Goal: Task Accomplishment & Management: Manage account settings

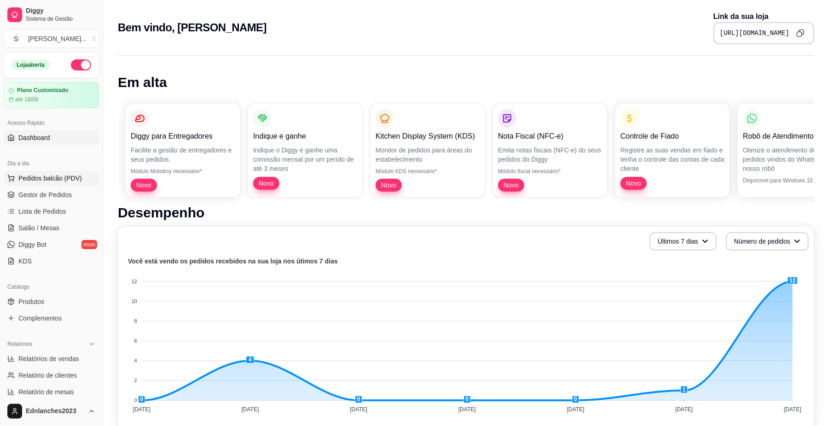
click at [50, 177] on span "Pedidos balcão (PDV)" at bounding box center [50, 178] width 64 height 9
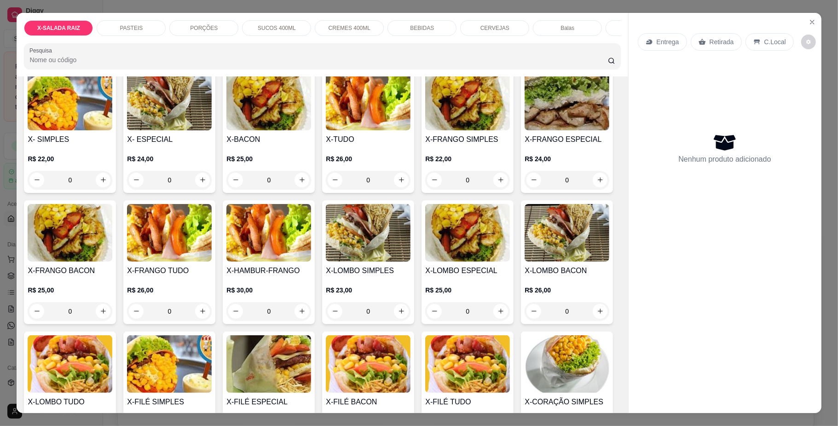
scroll to position [81, 0]
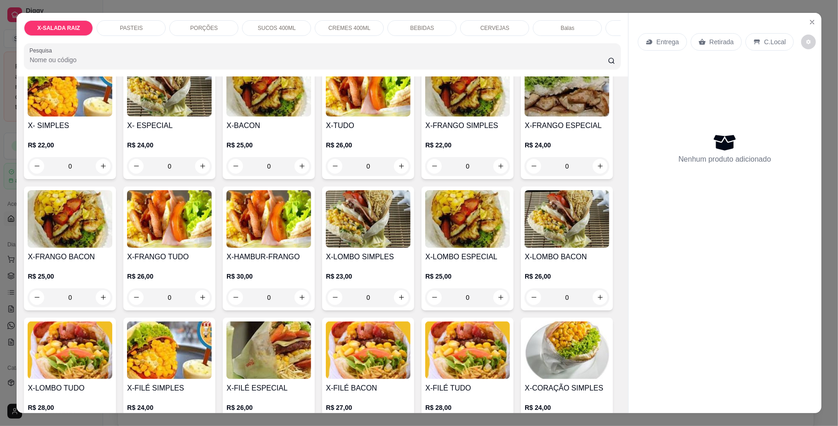
click at [112, 371] on img at bounding box center [70, 350] width 85 height 58
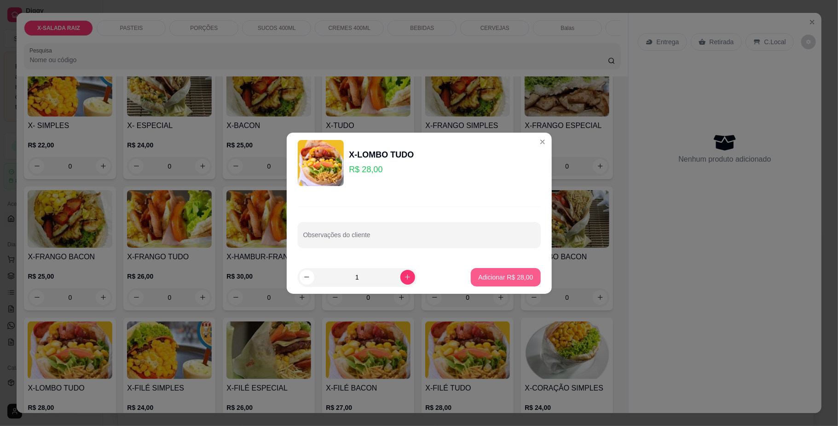
click at [512, 279] on p "Adicionar R$ 28,00" at bounding box center [505, 276] width 55 height 9
click at [512, 279] on div "X- SIMPLES R$ 22,00 0 X- ESPECIAL R$ 24,00 0 X-BACON R$ 25,00 0 X-TUDO R$ 26,00…" at bounding box center [322, 313] width 597 height 517
type input "1"
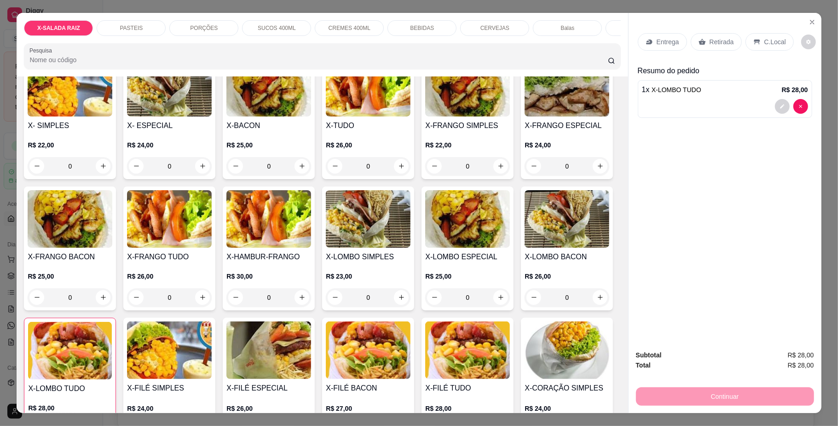
click at [722, 45] on p "Retirada" at bounding box center [722, 41] width 24 height 9
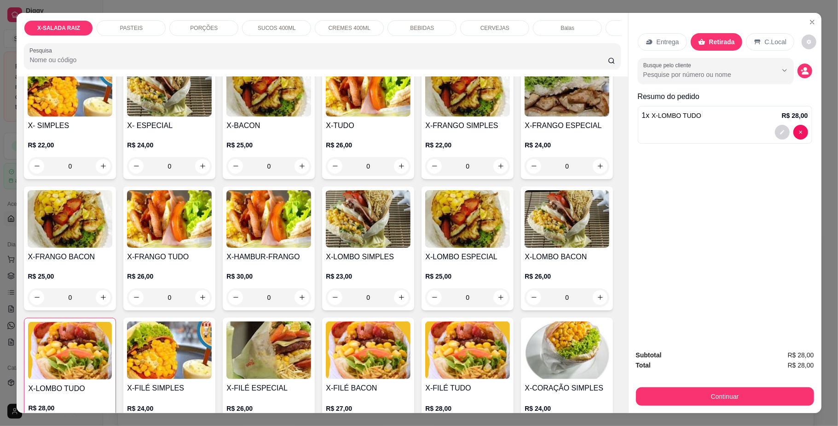
click at [133, 27] on p "PASTEIS" at bounding box center [131, 27] width 23 height 7
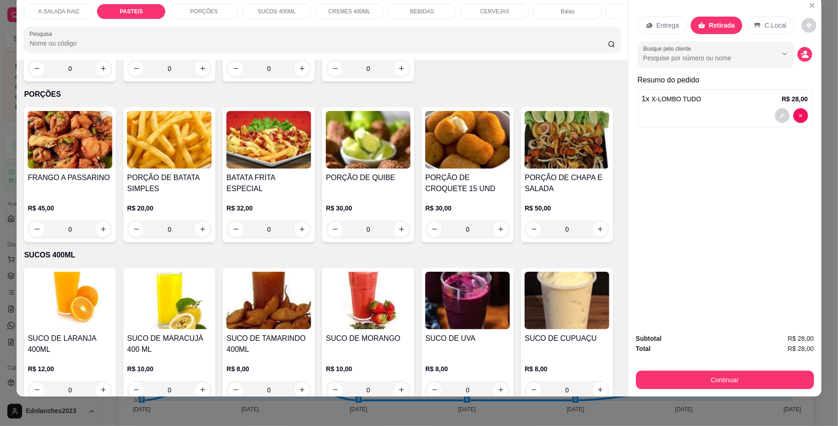
click at [297, 78] on div "0" at bounding box center [268, 68] width 85 height 18
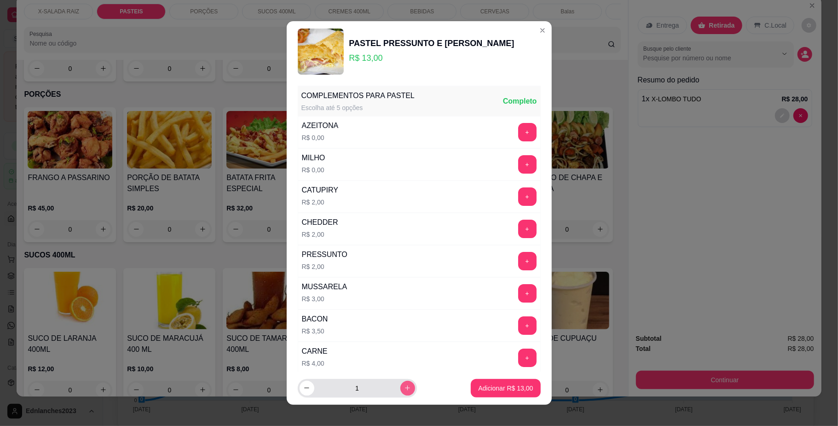
click at [404, 385] on icon "increase-product-quantity" at bounding box center [407, 387] width 7 height 7
type input "2"
click at [505, 387] on p "Adicionar R$ 26,00" at bounding box center [505, 387] width 53 height 9
type input "2"
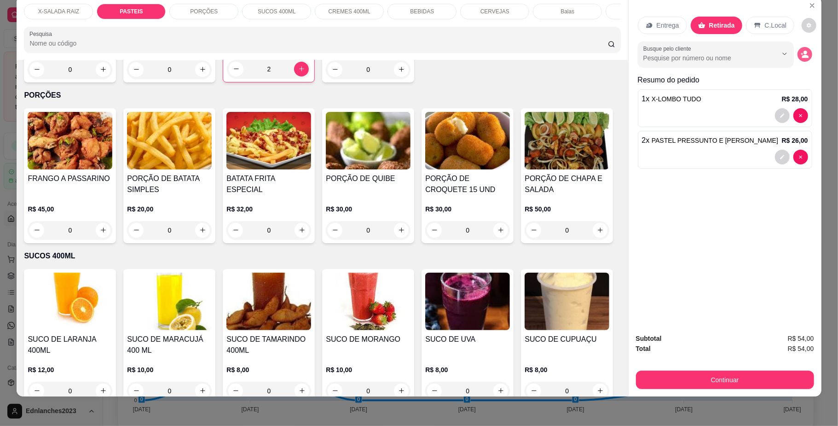
click at [801, 55] on icon "decrease-product-quantity" at bounding box center [805, 54] width 8 height 8
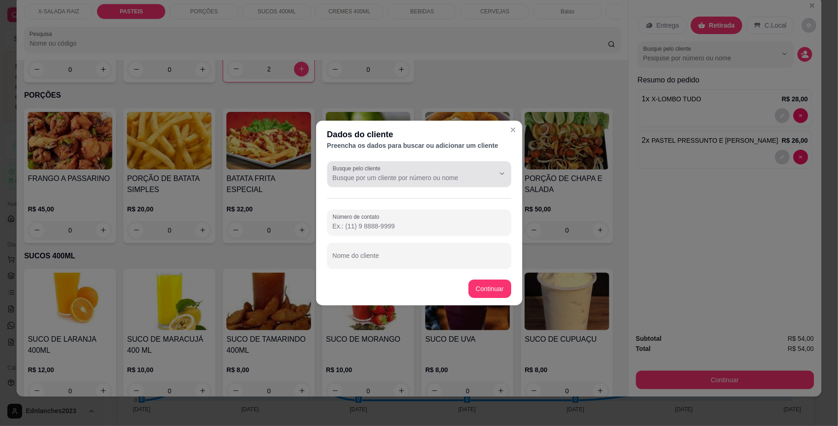
click at [353, 182] on input "Busque pelo cliente" at bounding box center [406, 177] width 147 height 9
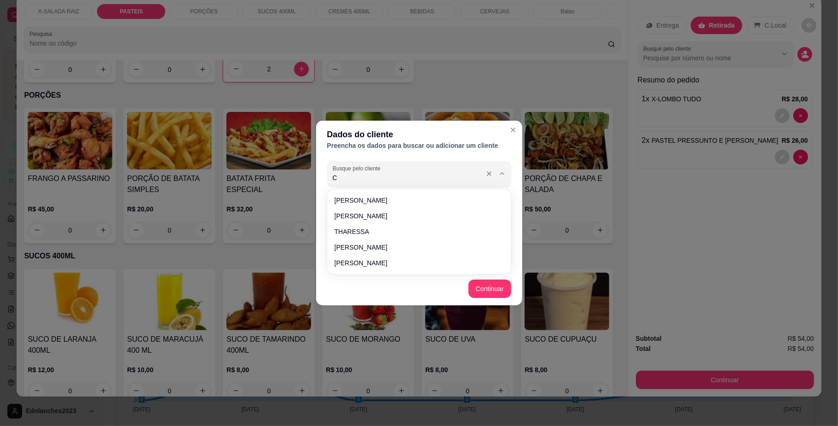
type input "CL"
click at [512, 131] on icon "Close" at bounding box center [513, 130] width 4 height 4
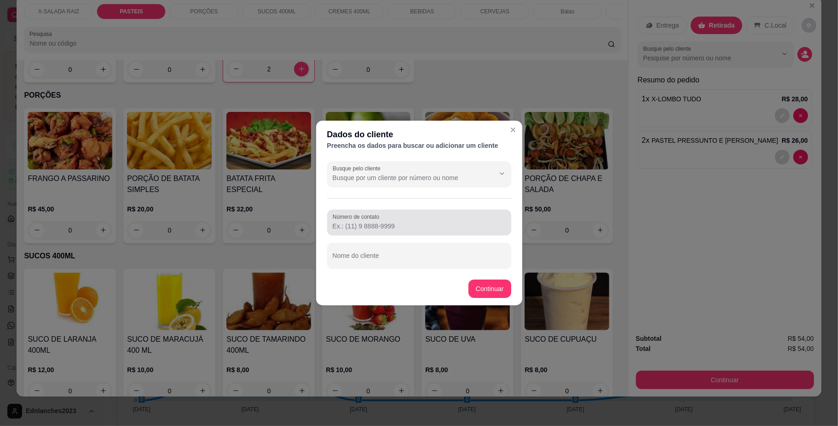
click at [389, 227] on input "Número de contato" at bounding box center [419, 225] width 173 height 9
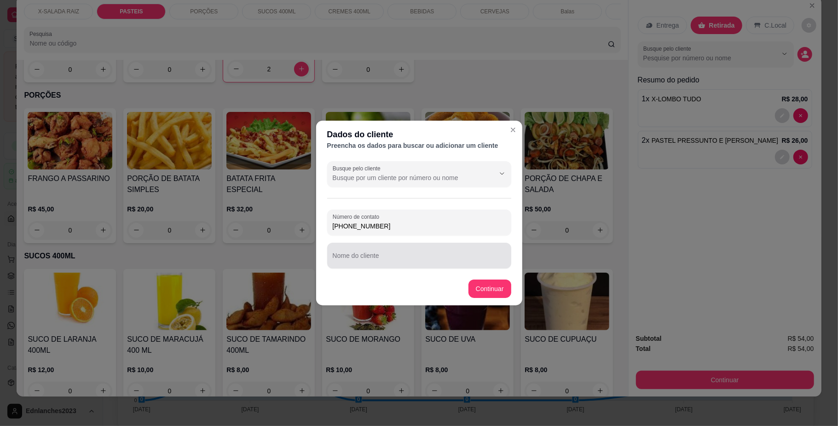
type input "(64) 98453-6895"
click at [371, 264] on div at bounding box center [419, 255] width 173 height 18
type input "CLEIS MEIRE DUARTE"
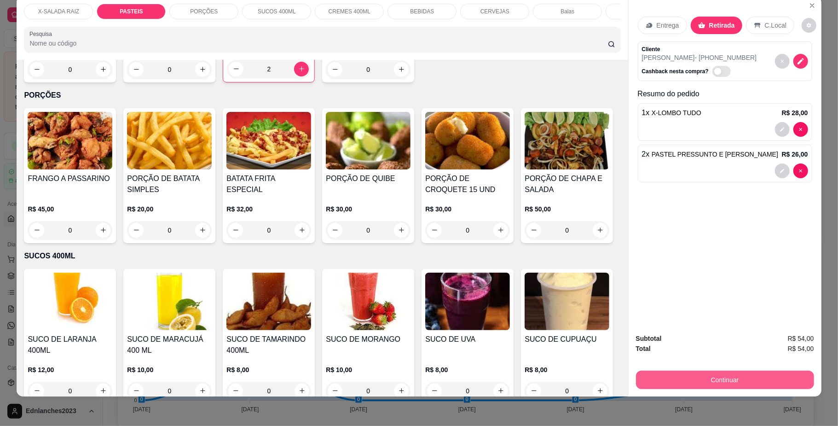
click at [696, 373] on button "Continuar" at bounding box center [725, 380] width 178 height 18
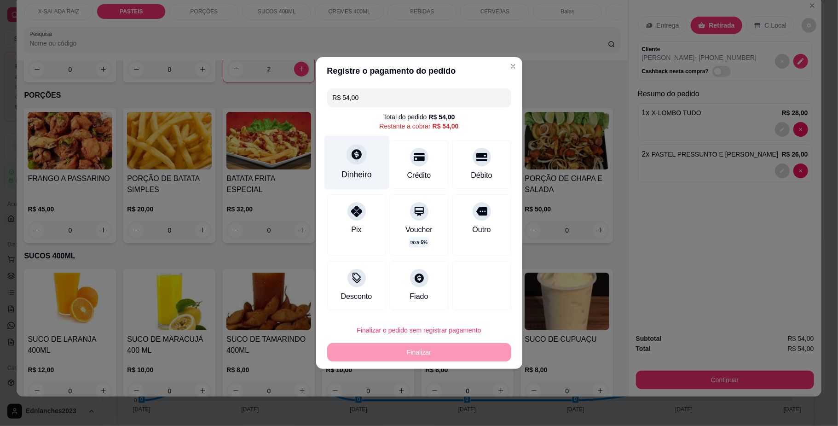
click at [359, 163] on div at bounding box center [357, 154] width 20 height 20
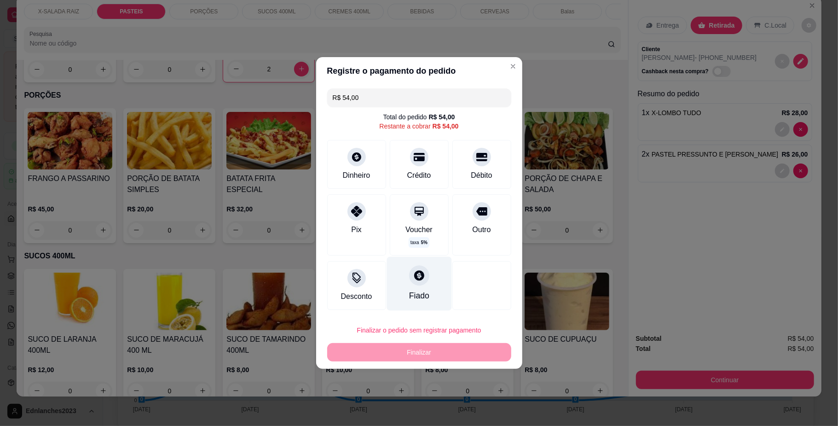
click at [409, 283] on div at bounding box center [419, 275] width 20 height 20
type input "R$ 0,00"
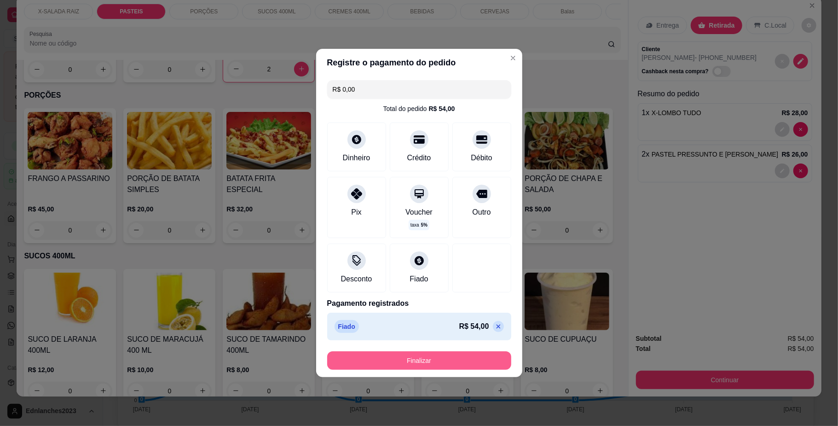
click at [411, 359] on button "Finalizar" at bounding box center [419, 360] width 184 height 18
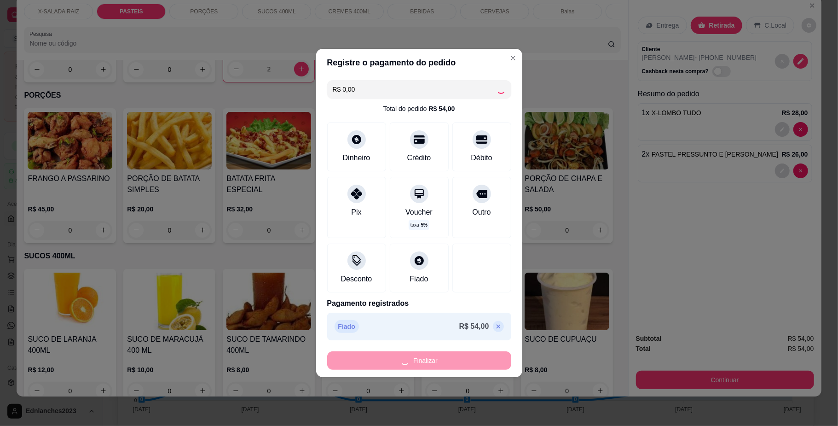
type input "0"
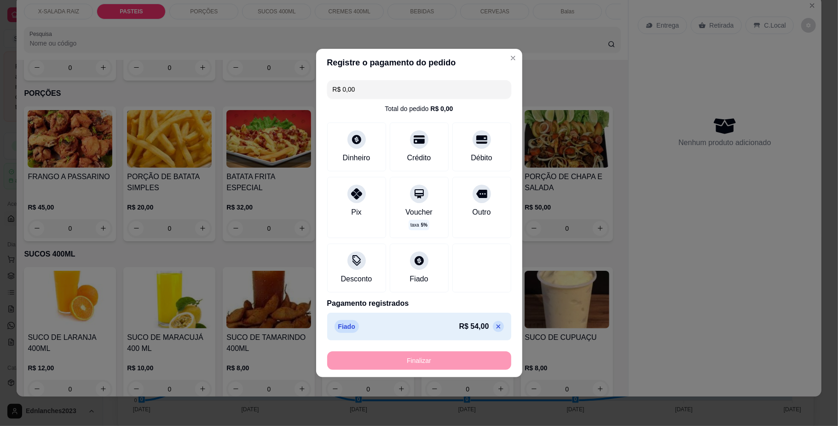
type input "-R$ 54,00"
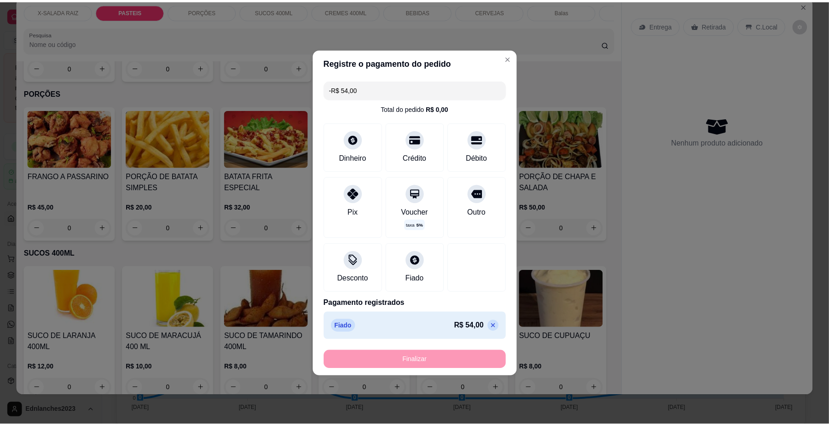
scroll to position [716, 0]
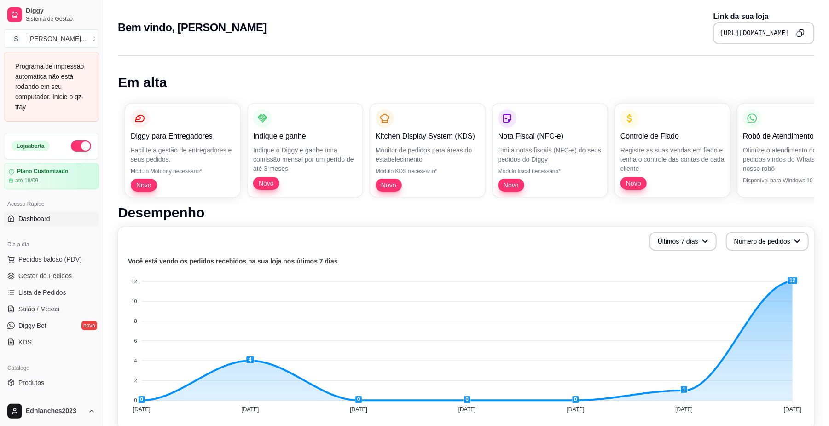
click at [52, 267] on ul "Pedidos balcão (PDV) Gestor de Pedidos Lista de Pedidos Salão / Mesas Diggy Bot…" at bounding box center [51, 301] width 95 height 98
click at [51, 270] on link "Gestor de Pedidos" at bounding box center [51, 275] width 95 height 15
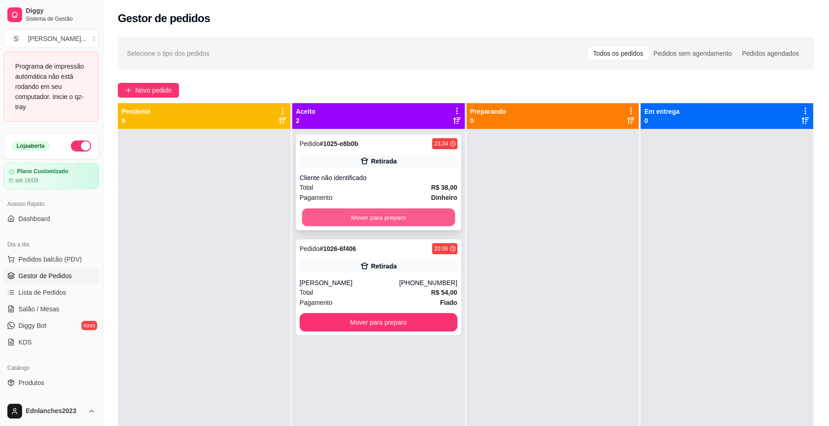
click at [346, 212] on button "Mover para preparo" at bounding box center [378, 218] width 153 height 18
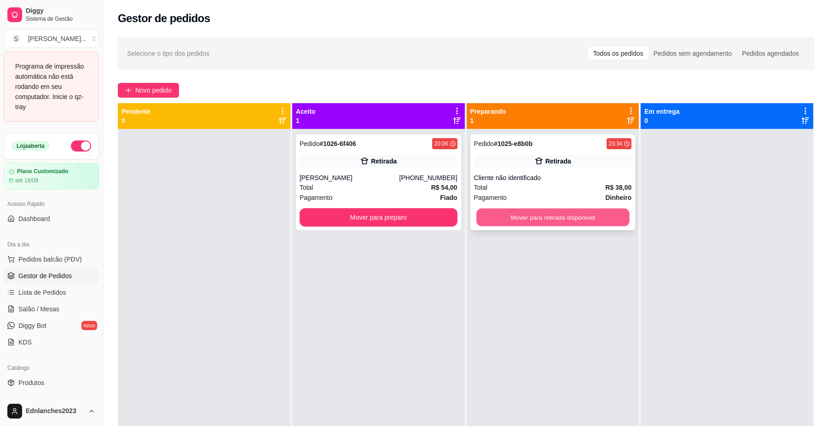
click at [521, 219] on button "Mover para retirada disponível" at bounding box center [552, 218] width 153 height 18
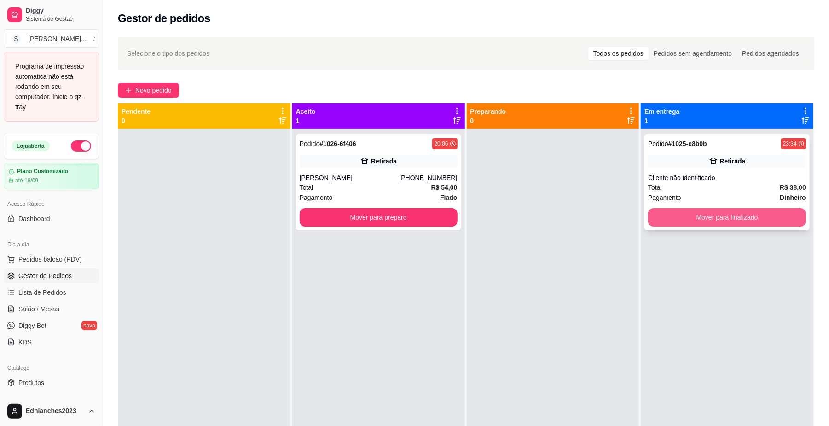
click at [676, 212] on button "Mover para finalizado" at bounding box center [727, 217] width 158 height 18
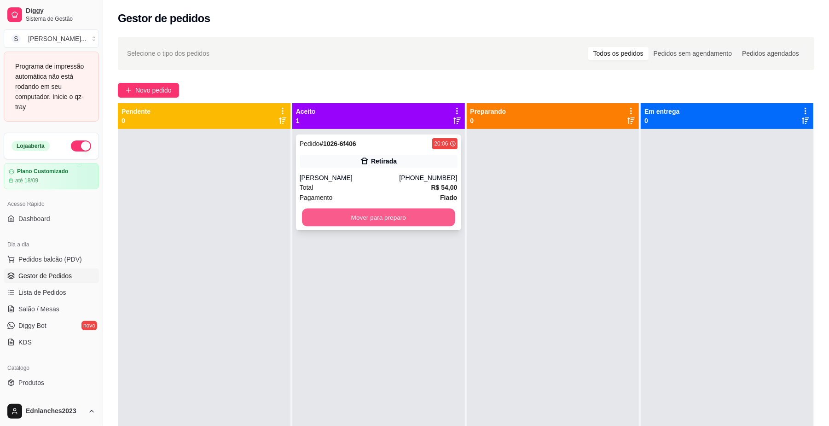
click at [348, 225] on button "Mover para preparo" at bounding box center [378, 218] width 153 height 18
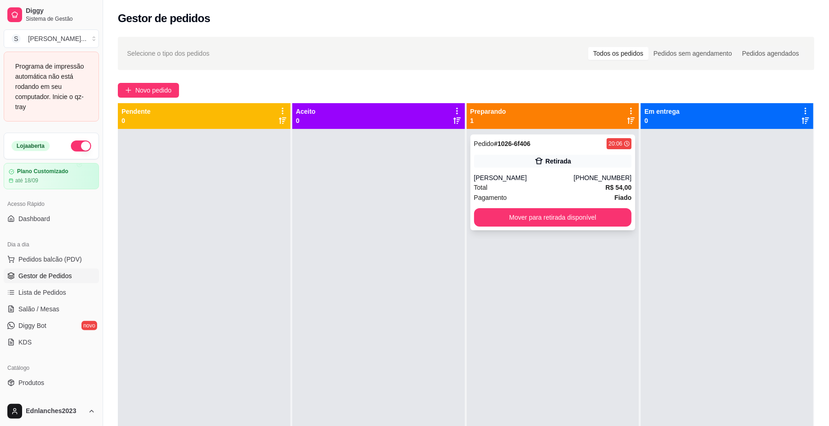
click at [531, 177] on div "CLEIS MEIRE DUARTE" at bounding box center [524, 177] width 100 height 9
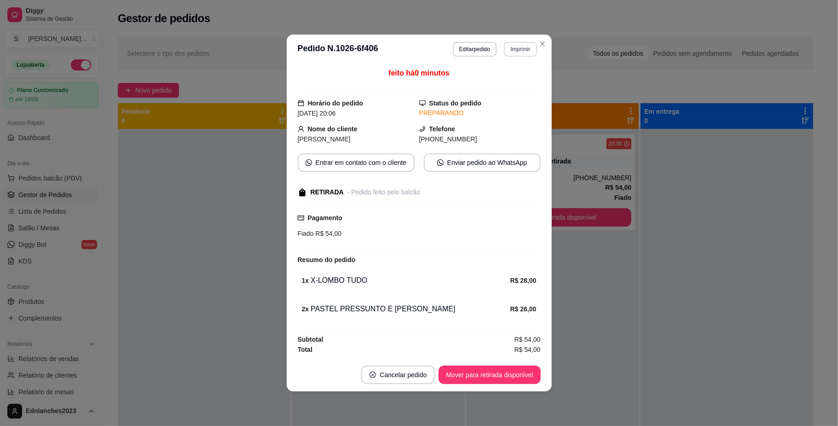
click at [516, 49] on button "Imprimir" at bounding box center [520, 49] width 33 height 15
click at [505, 79] on button "IMPRESSORA" at bounding box center [504, 79] width 67 height 15
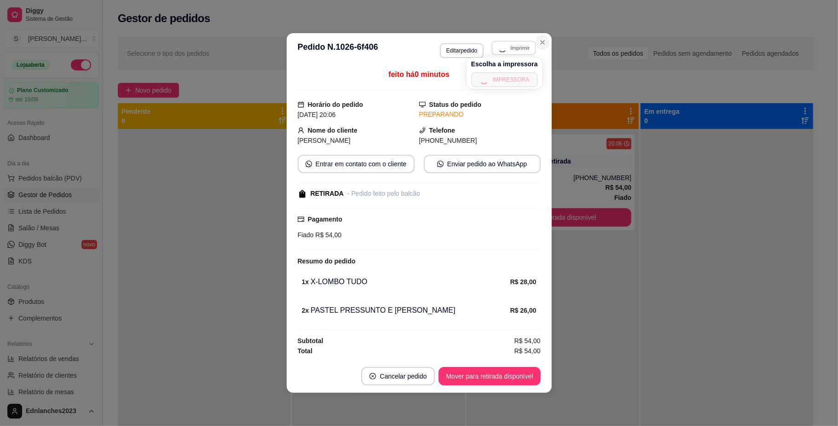
click at [515, 134] on section "**********" at bounding box center [419, 212] width 265 height 359
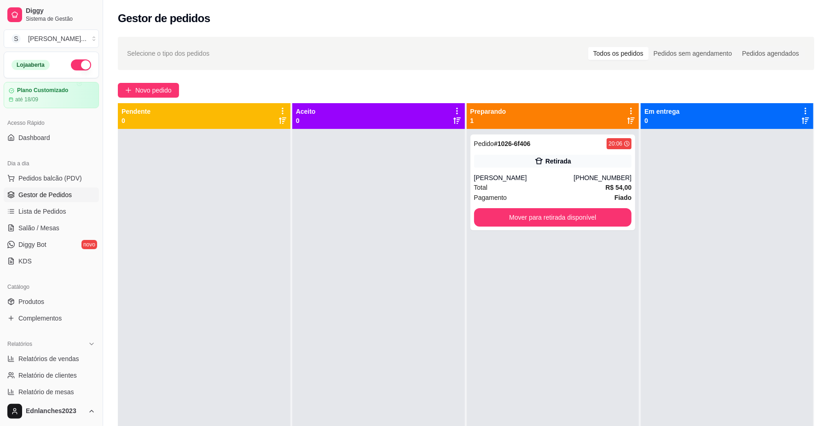
scroll to position [237, 0]
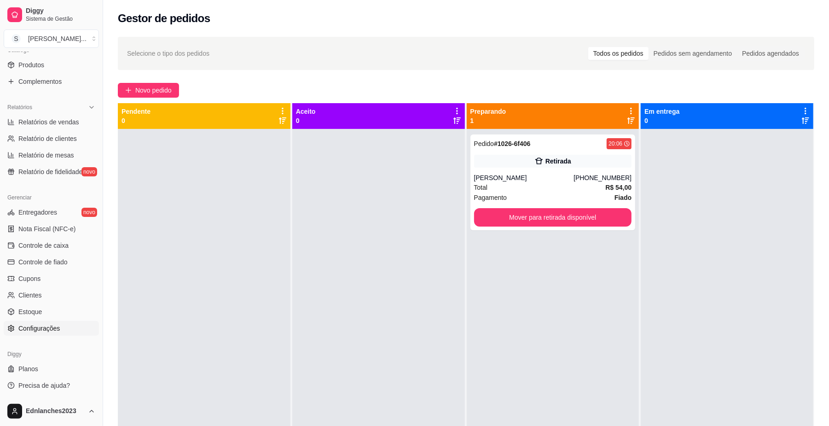
click at [37, 330] on span "Configurações" at bounding box center [38, 328] width 41 height 9
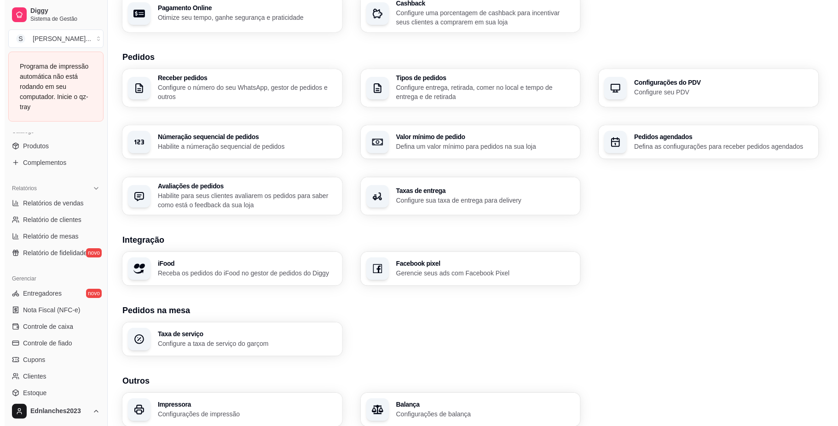
scroll to position [183, 0]
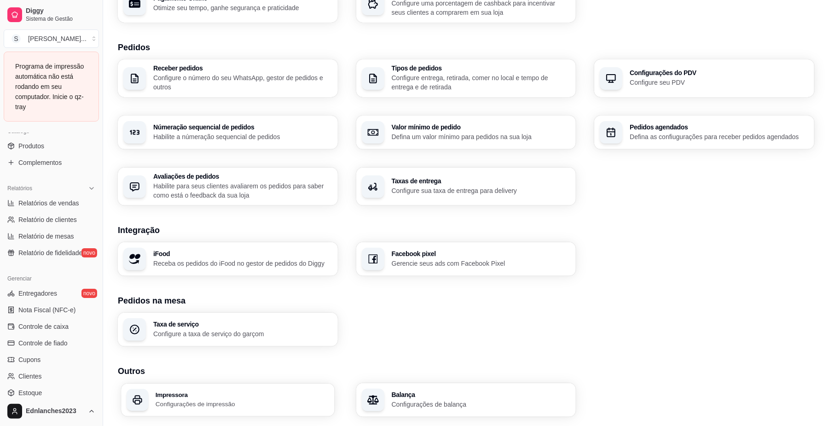
click at [238, 401] on p "Configurações de impressão" at bounding box center [243, 404] width 174 height 9
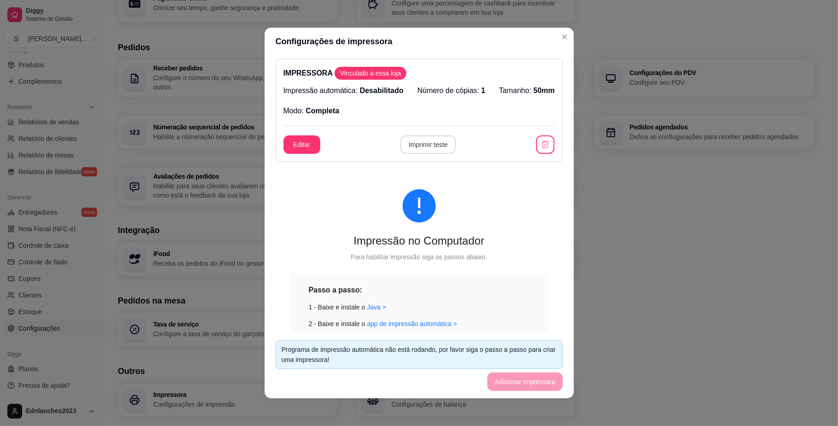
click at [431, 146] on button "Imprimir teste" at bounding box center [428, 144] width 56 height 18
click at [390, 320] on link "app de impressão automática >" at bounding box center [412, 323] width 90 height 7
click at [367, 307] on link "Java >" at bounding box center [376, 306] width 19 height 7
click at [435, 145] on button "Imprimir teste" at bounding box center [428, 145] width 54 height 18
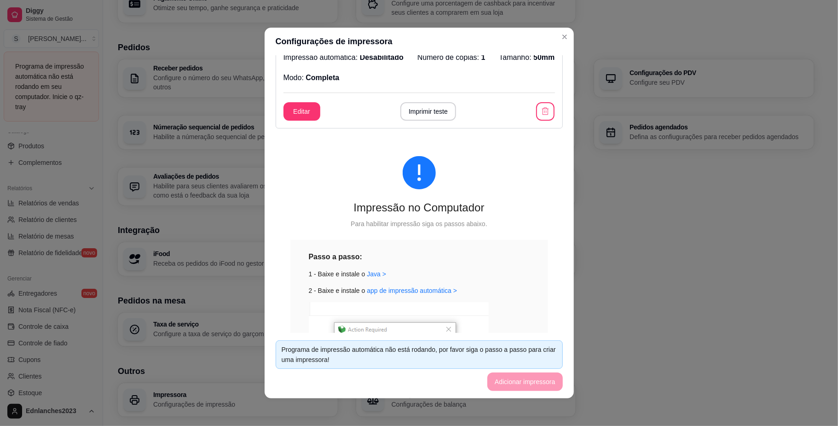
scroll to position [0, 0]
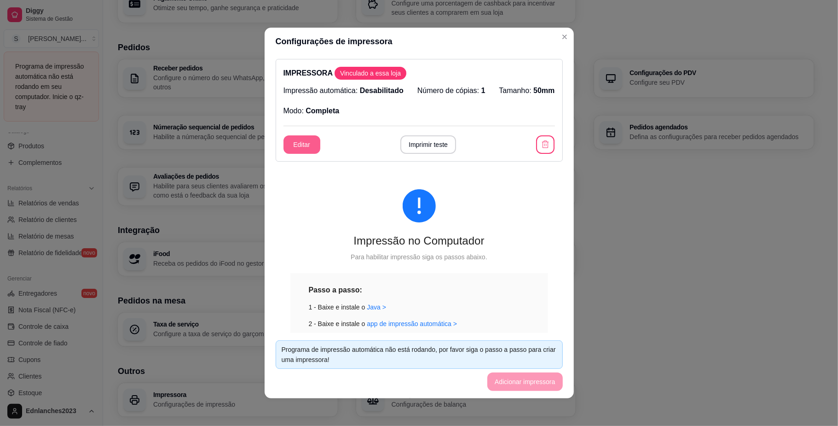
click at [294, 149] on button "Editar" at bounding box center [302, 144] width 37 height 18
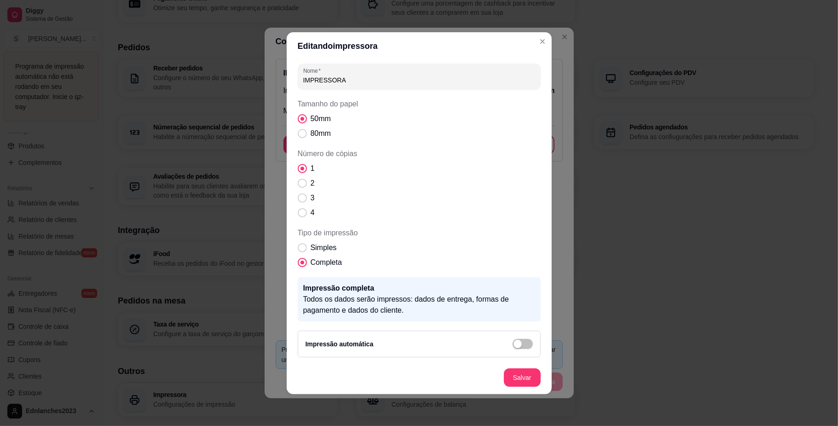
click at [520, 349] on div "Impressão automática" at bounding box center [419, 343] width 243 height 27
click at [519, 344] on div "button" at bounding box center [518, 344] width 8 height 8
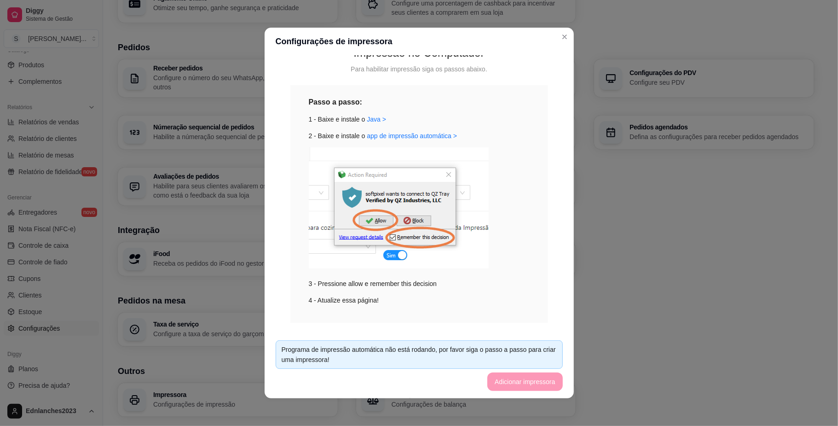
scroll to position [203, 0]
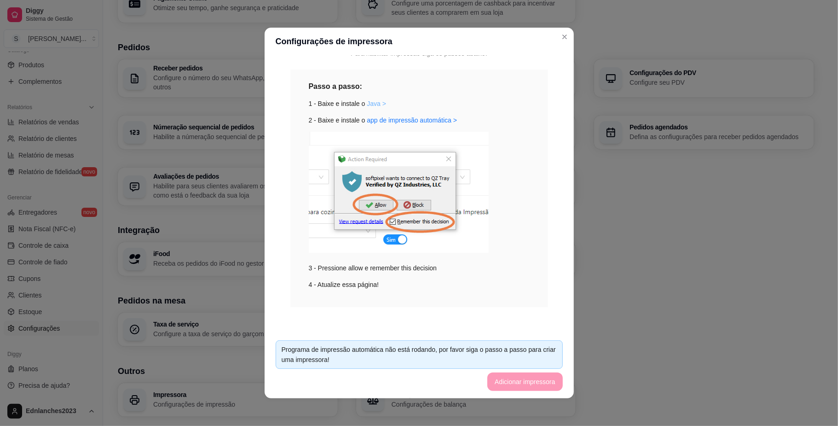
click at [375, 106] on link "Java >" at bounding box center [376, 103] width 19 height 7
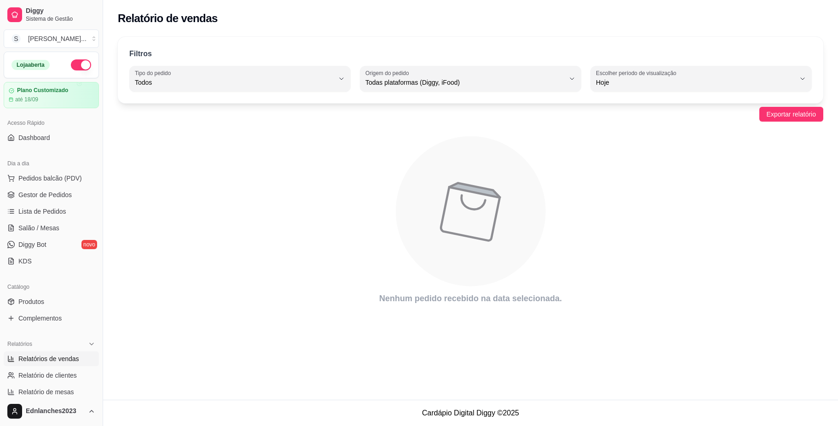
select select "ALL"
select select "0"
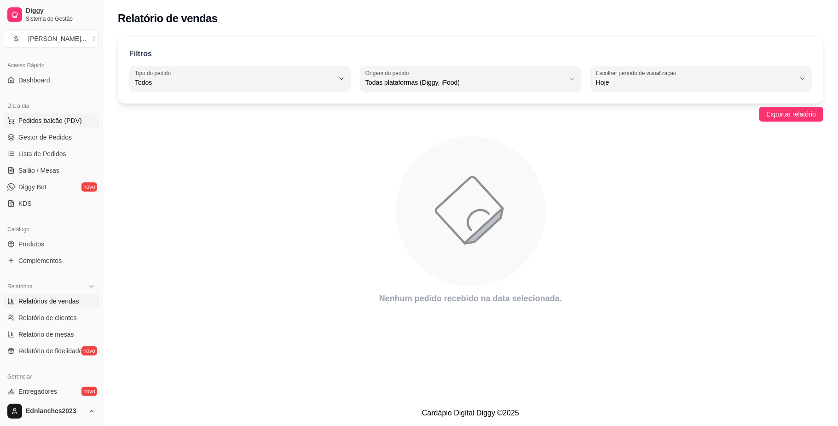
click at [33, 127] on button "Pedidos balcão (PDV)" at bounding box center [51, 120] width 95 height 15
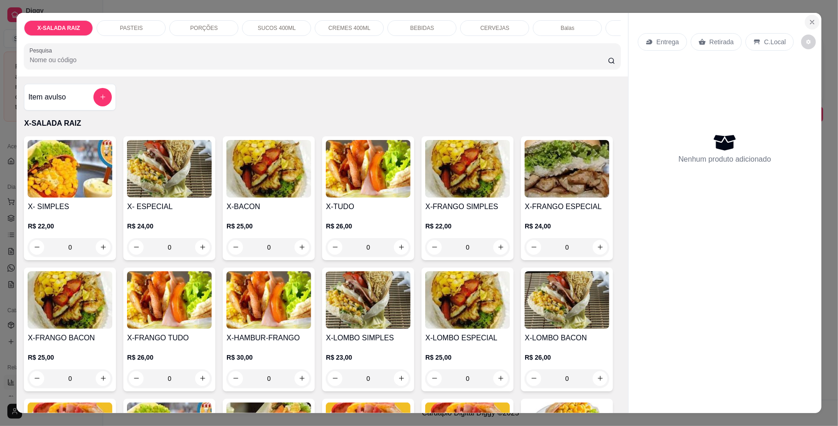
click at [809, 21] on icon "Close" at bounding box center [812, 21] width 7 height 7
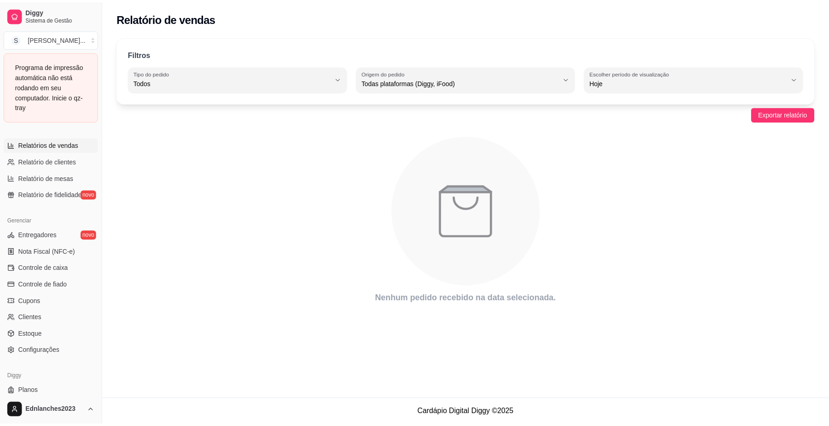
scroll to position [318, 0]
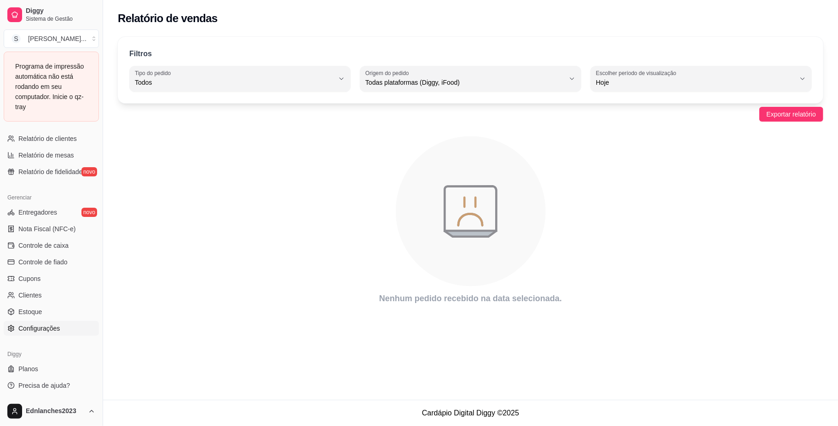
click at [45, 323] on link "Configurações" at bounding box center [51, 328] width 95 height 15
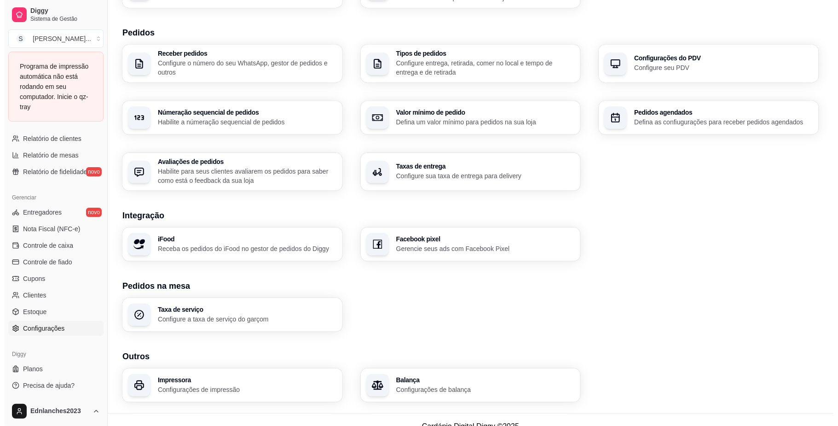
scroll to position [211, 0]
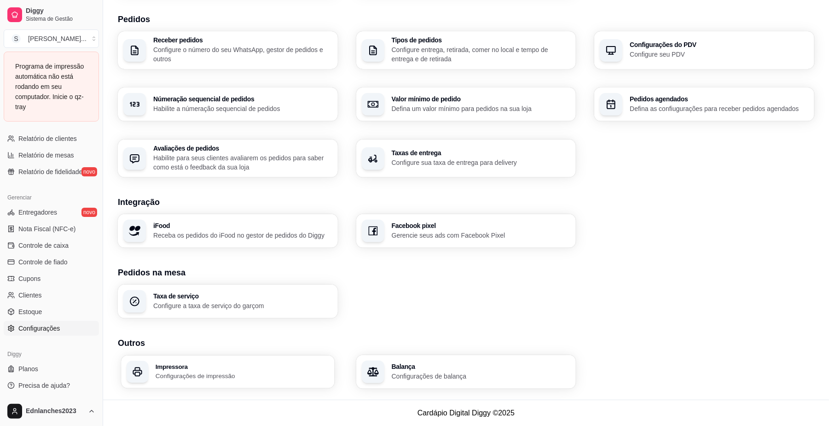
click at [205, 370] on div "Impressora Configurações de impressão" at bounding box center [243, 371] width 174 height 17
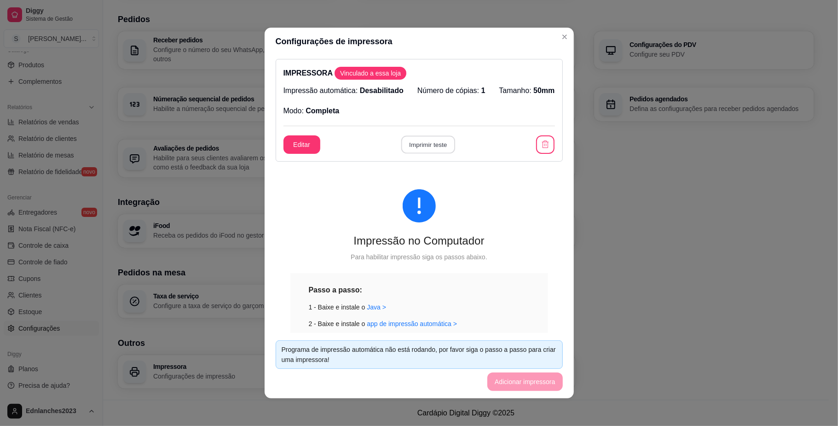
click at [412, 144] on button "Imprimir teste" at bounding box center [428, 145] width 54 height 18
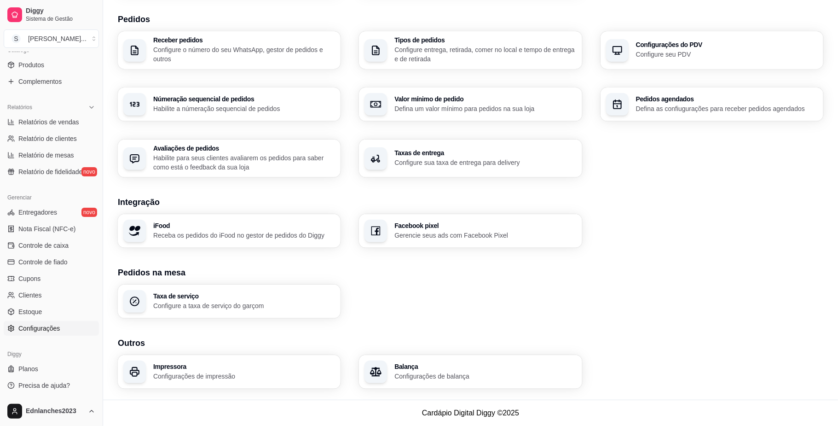
scroll to position [207, 0]
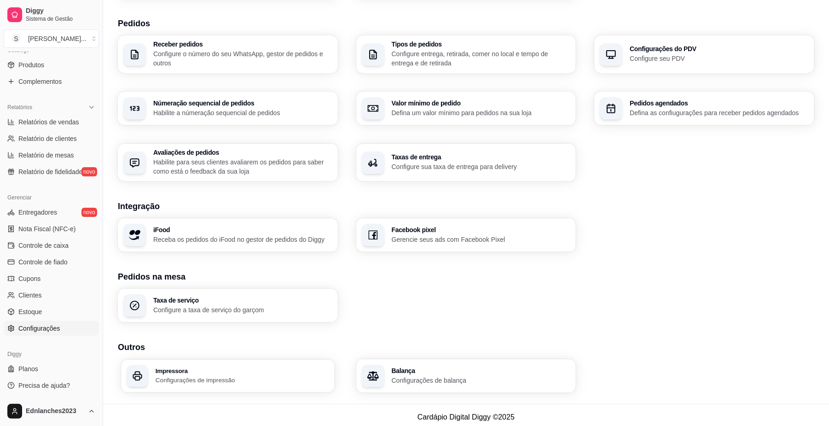
click at [178, 369] on h3 "Impressora" at bounding box center [243, 370] width 174 height 6
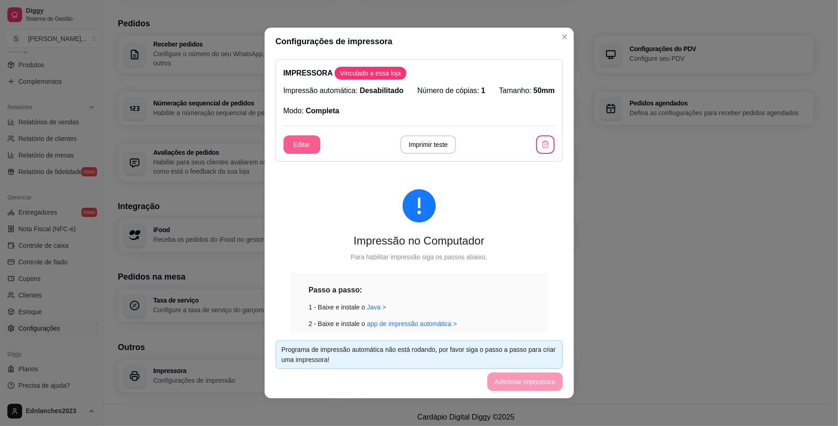
click at [304, 145] on button "Editar" at bounding box center [302, 144] width 37 height 18
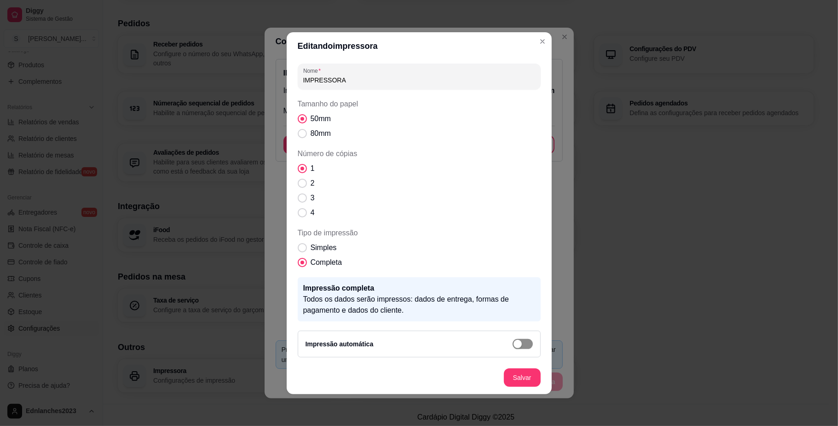
click at [521, 341] on button "button" at bounding box center [523, 344] width 20 height 10
click at [521, 343] on button "button" at bounding box center [523, 344] width 20 height 10
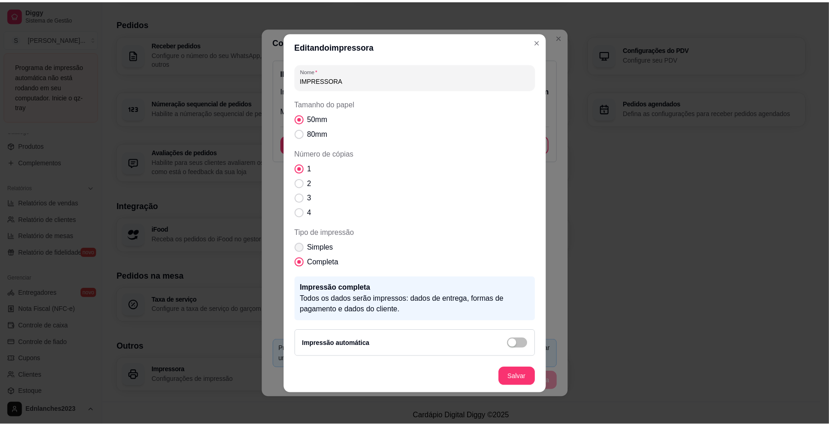
scroll to position [318, 0]
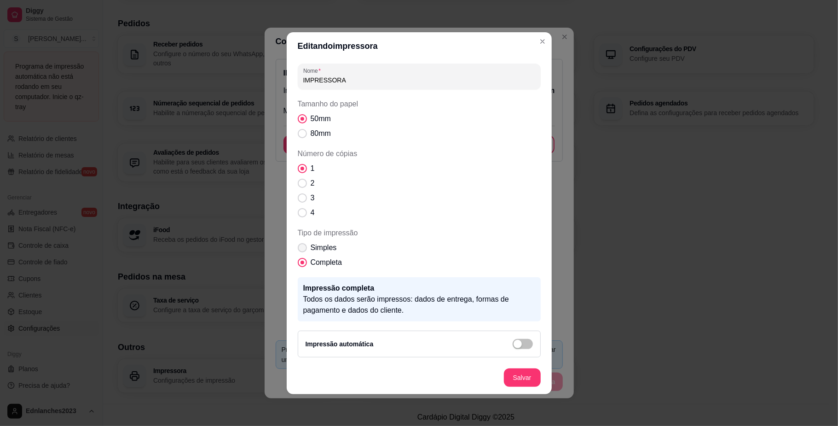
click at [304, 250] on span "Tipo de impressão" at bounding box center [302, 247] width 9 height 9
click at [303, 250] on input "Simples" at bounding box center [300, 252] width 6 height 6
radio input "true"
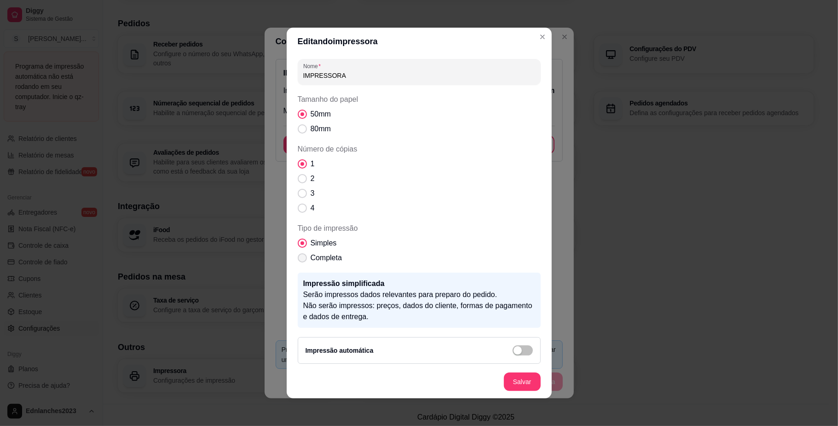
click at [294, 257] on label "Completa" at bounding box center [320, 258] width 52 height 18
click at [297, 260] on input "Completa" at bounding box center [300, 263] width 6 height 6
radio input "true"
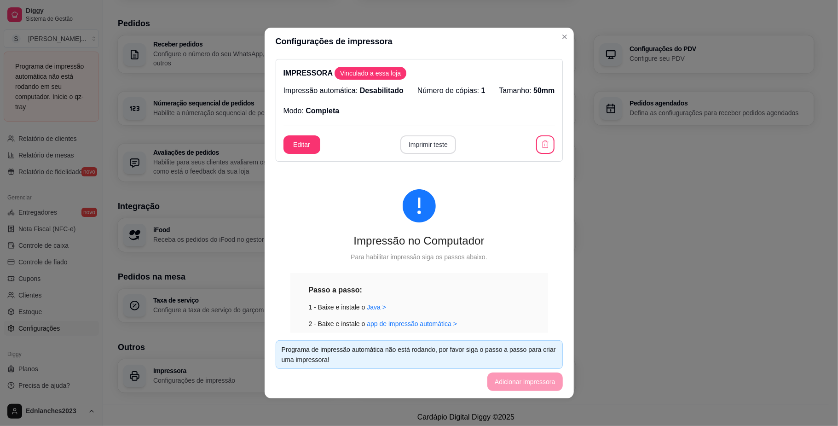
click at [413, 144] on button "Imprimir teste" at bounding box center [428, 144] width 56 height 18
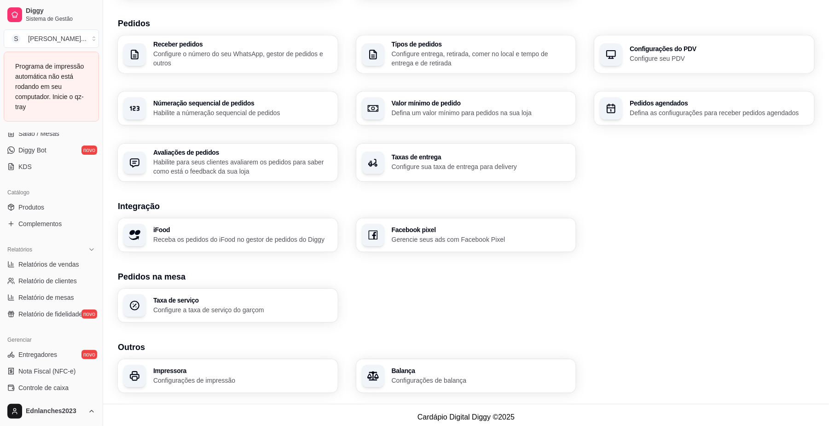
scroll to position [157, 0]
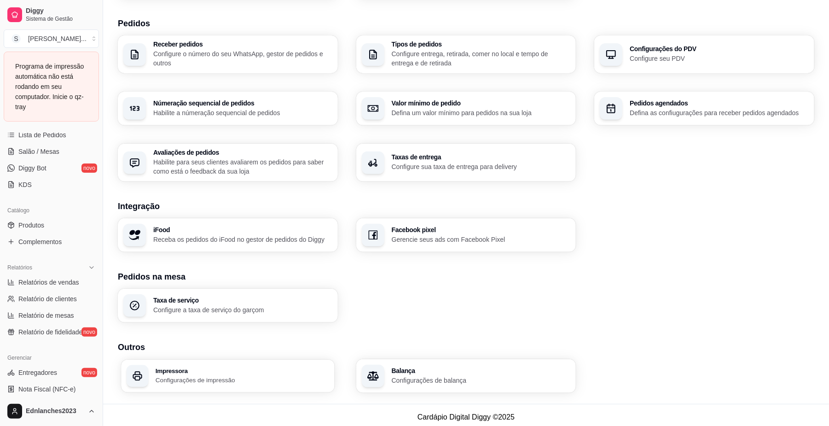
click at [175, 376] on p "Configurações de impressão" at bounding box center [243, 380] width 174 height 9
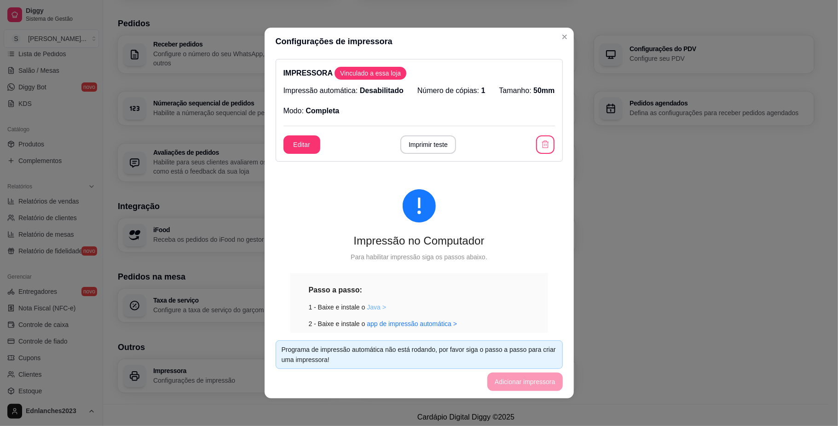
click at [367, 306] on link "Java >" at bounding box center [376, 306] width 19 height 7
click at [417, 146] on button "Imprimir teste" at bounding box center [428, 144] width 56 height 18
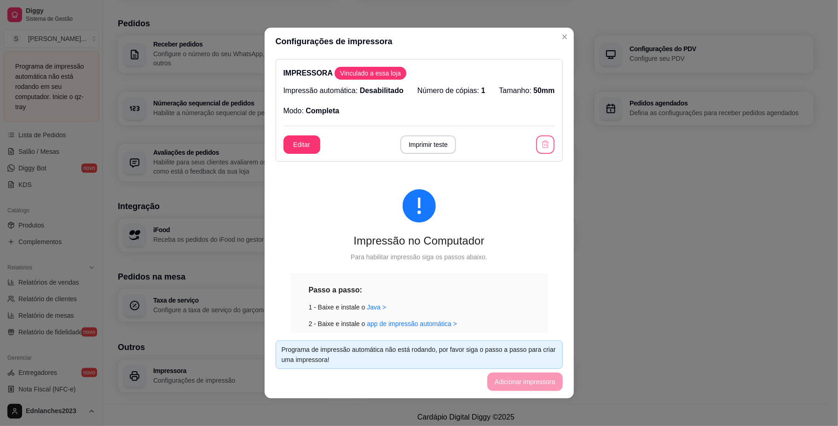
click at [541, 142] on icon "button" at bounding box center [545, 144] width 9 height 9
